Goal: Find specific page/section: Find specific page/section

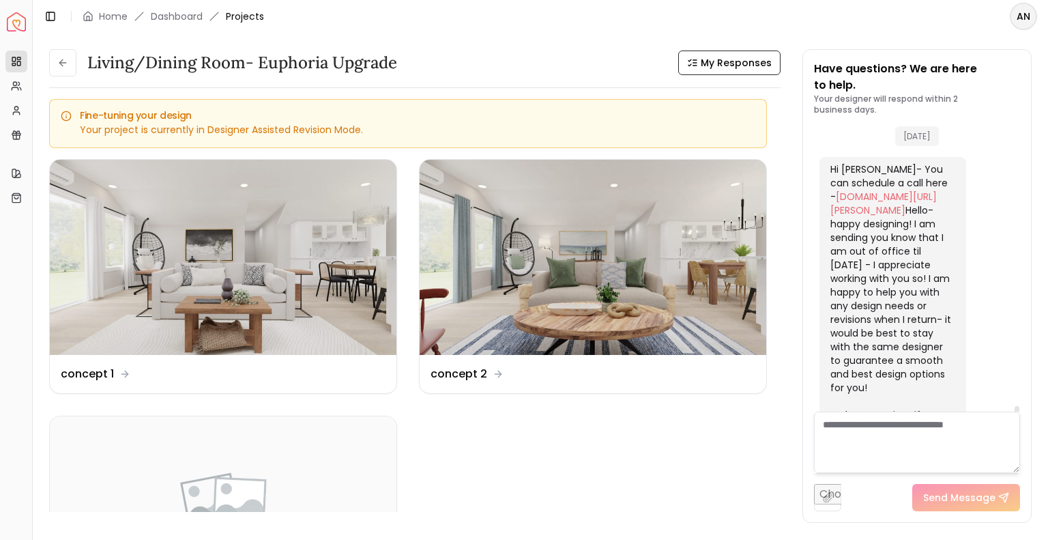
scroll to position [4048, 0]
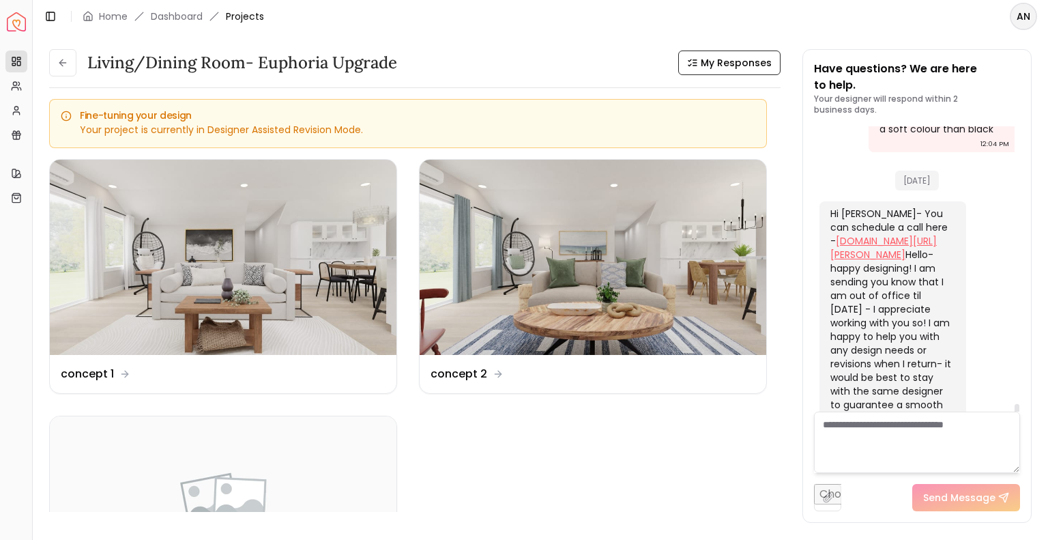
click at [871, 234] on link "[DOMAIN_NAME][URL][PERSON_NAME]" at bounding box center [883, 247] width 106 height 27
